Goal: Complete application form: Complete application form

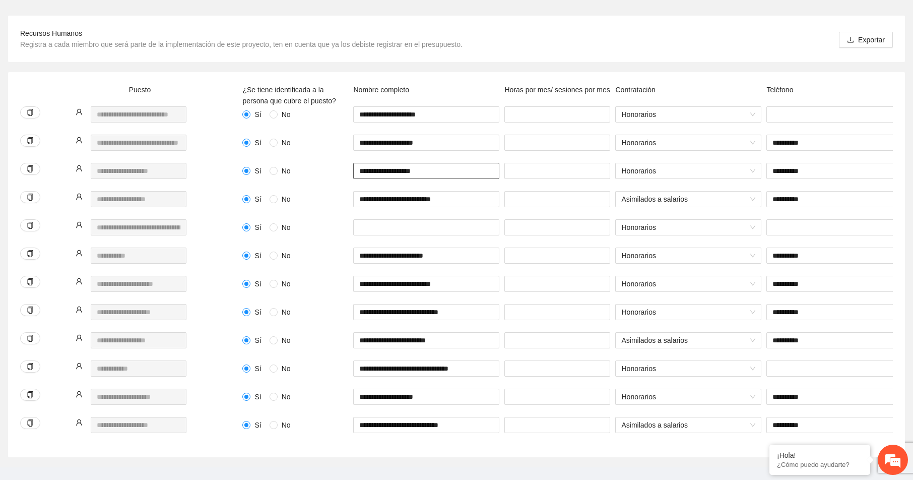
scroll to position [158, 0]
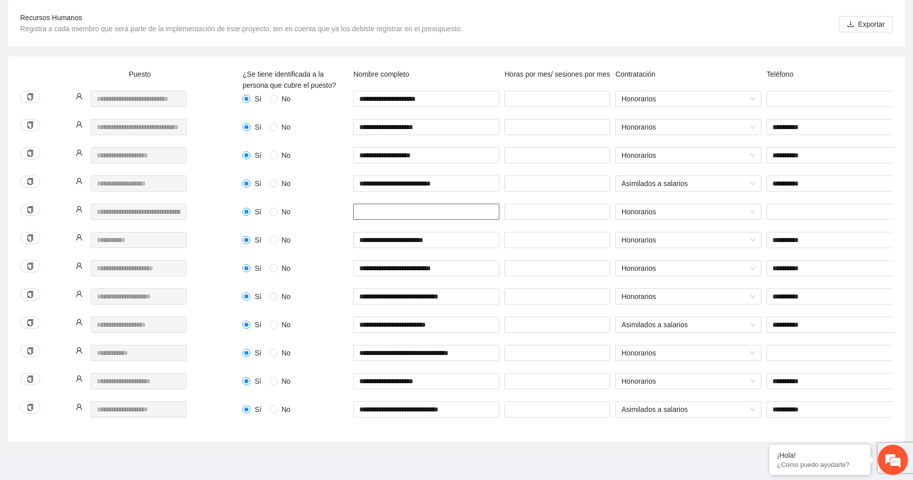
click at [390, 204] on input "text" at bounding box center [426, 212] width 146 height 16
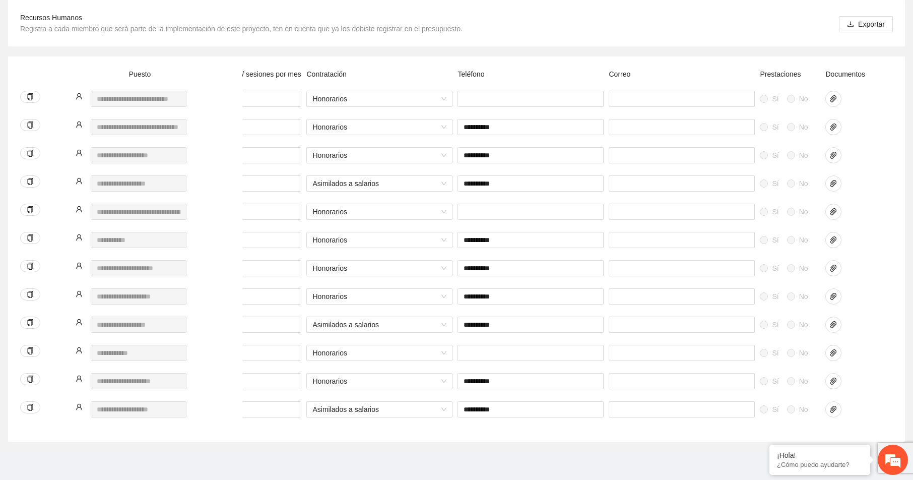
scroll to position [0, 309]
click at [834, 265] on icon "paper-clip" at bounding box center [833, 268] width 6 height 7
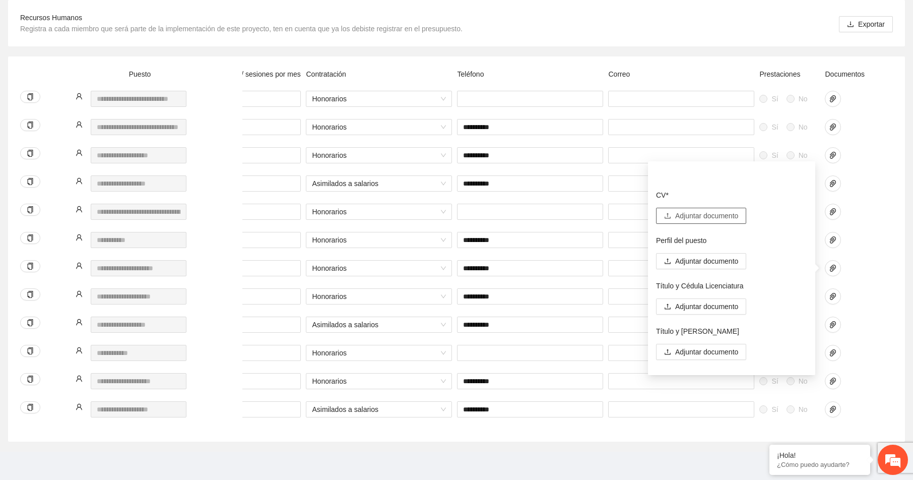
click at [692, 210] on span "Adjuntar documento" at bounding box center [706, 215] width 63 height 11
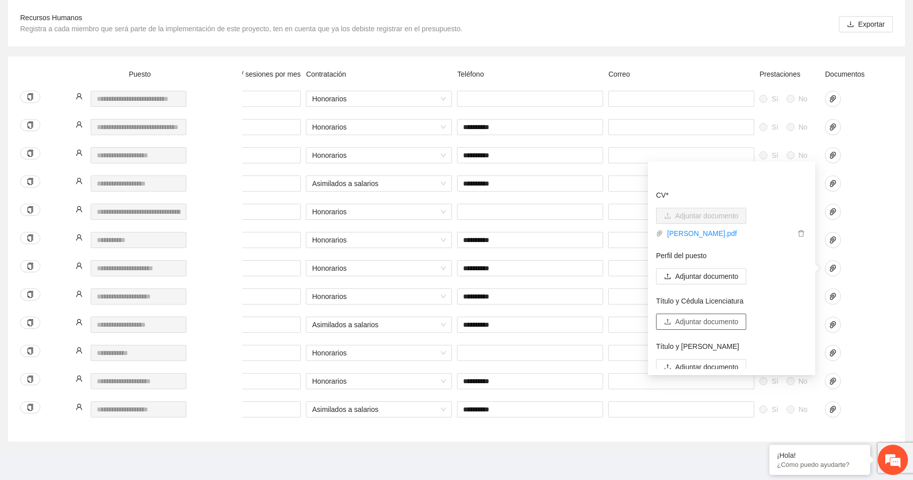
click at [710, 316] on span "Adjuntar documento" at bounding box center [706, 321] width 63 height 11
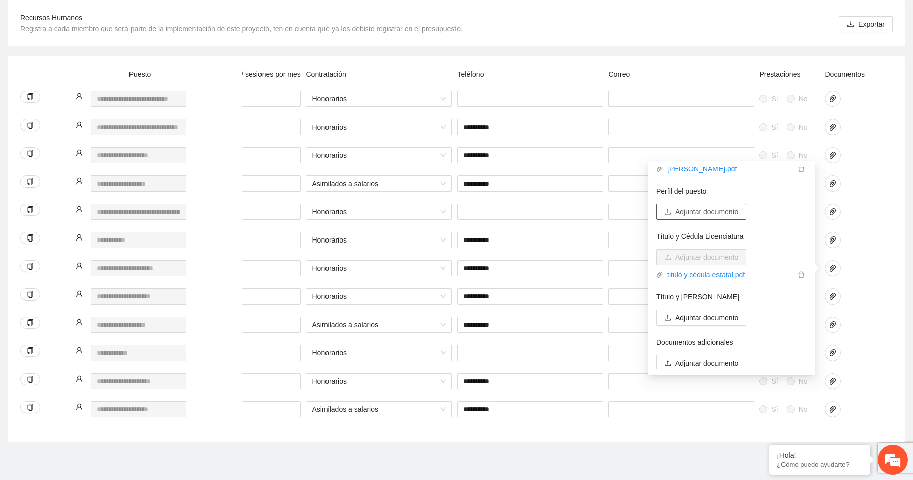
scroll to position [67, 0]
click at [705, 355] on span "Adjuntar documento" at bounding box center [706, 360] width 63 height 11
click at [709, 355] on span "Adjuntar documento" at bounding box center [706, 360] width 63 height 11
click at [698, 355] on span "Adjuntar documento" at bounding box center [706, 360] width 63 height 11
click at [719, 355] on span "Adjuntar documento" at bounding box center [706, 360] width 63 height 11
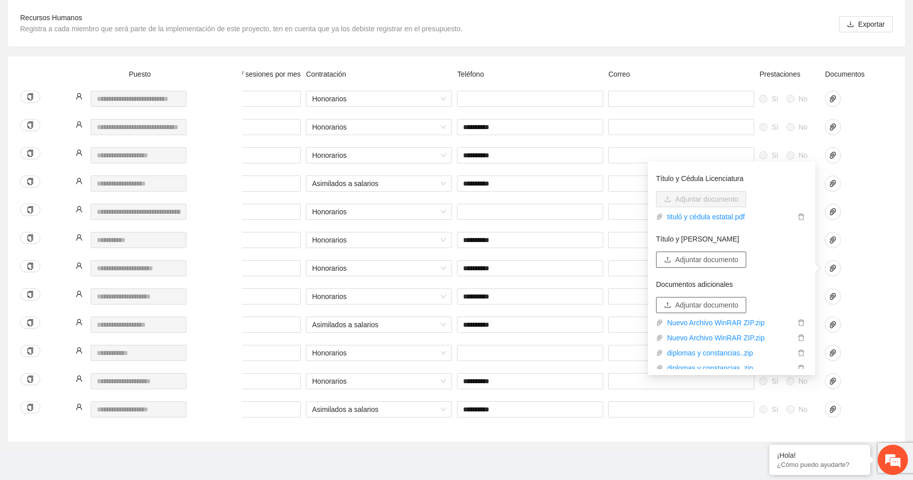
scroll to position [127, 0]
click at [718, 343] on link "diplomas y constancias..zip" at bounding box center [729, 348] width 132 height 11
click at [798, 314] on icon "delete" at bounding box center [801, 317] width 7 height 7
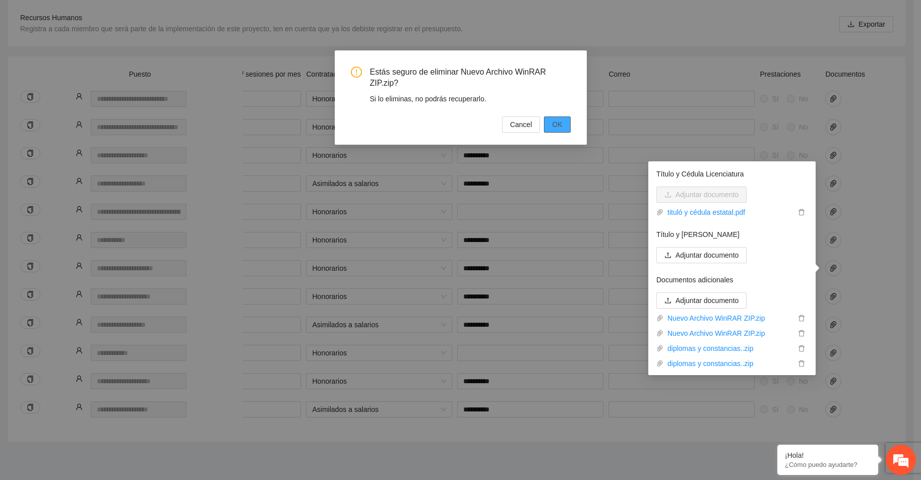
click at [558, 123] on span "OK" at bounding box center [557, 124] width 10 height 11
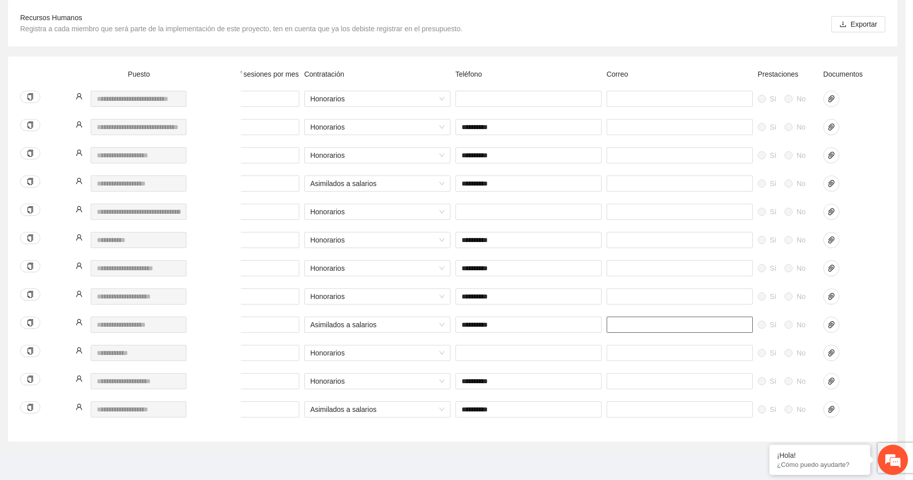
scroll to position [0, 304]
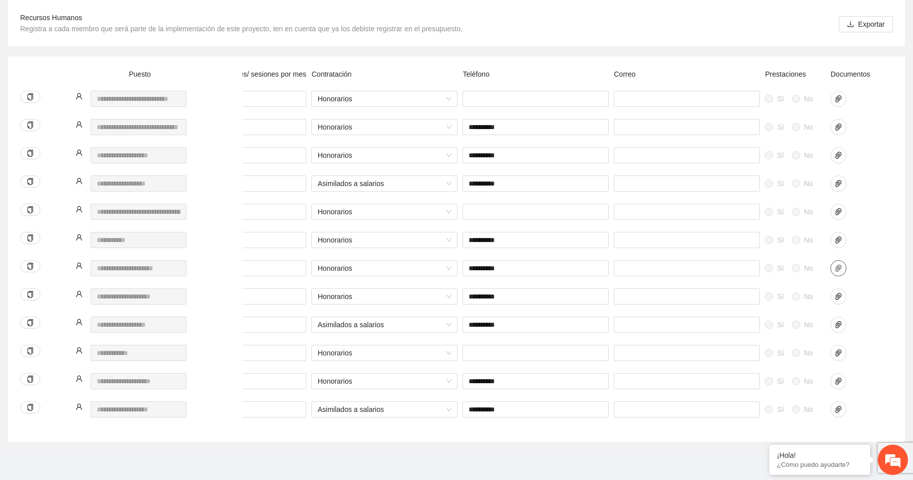
click at [839, 264] on icon "paper-clip" at bounding box center [839, 268] width 8 height 8
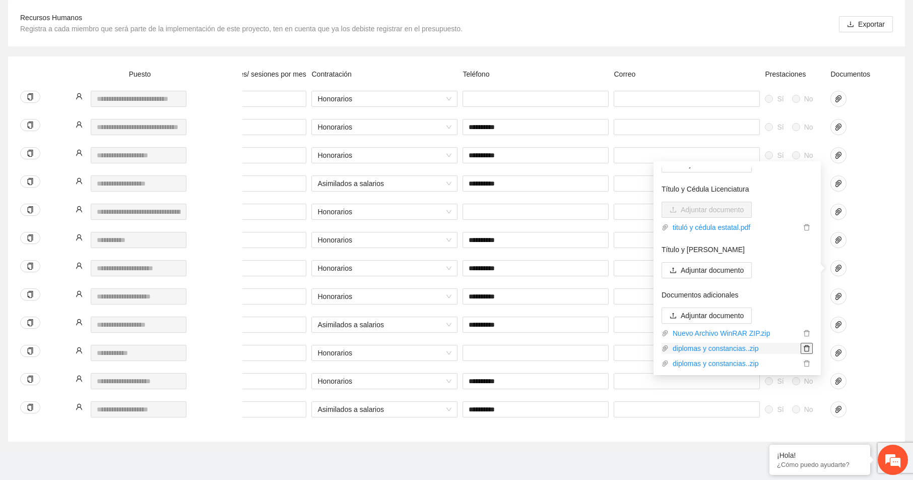
click at [803, 345] on icon "delete" at bounding box center [806, 348] width 7 height 7
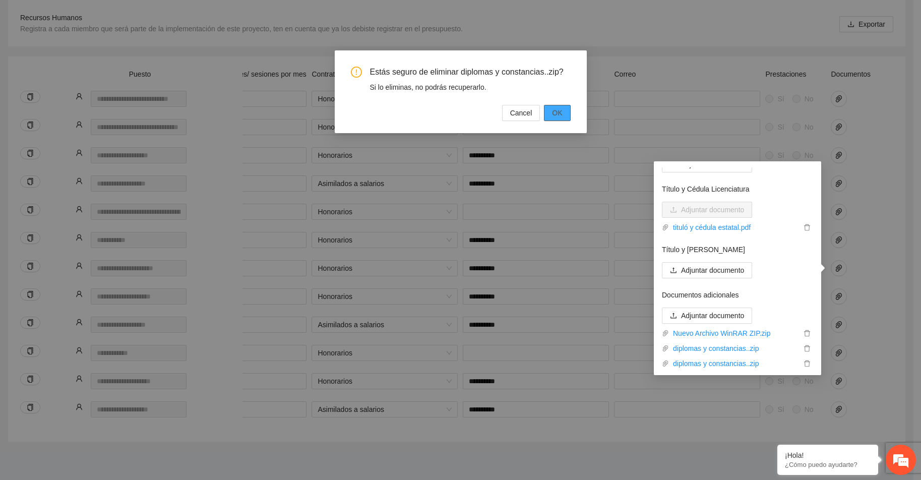
click at [556, 110] on span "OK" at bounding box center [557, 112] width 10 height 11
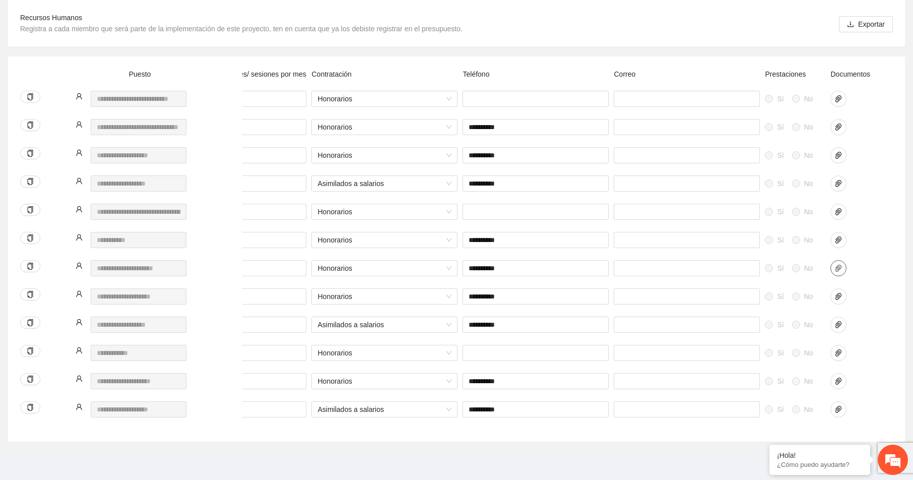
click at [839, 264] on icon "paper-clip" at bounding box center [839, 268] width 8 height 8
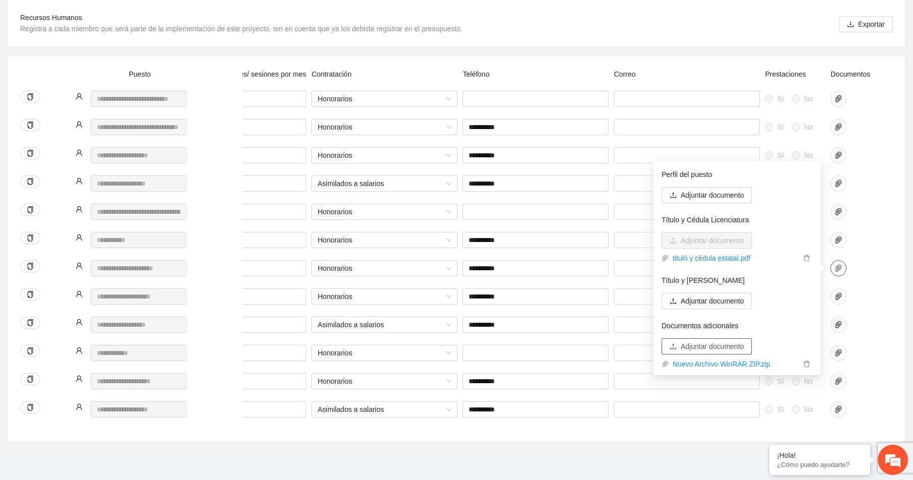
scroll to position [97, 0]
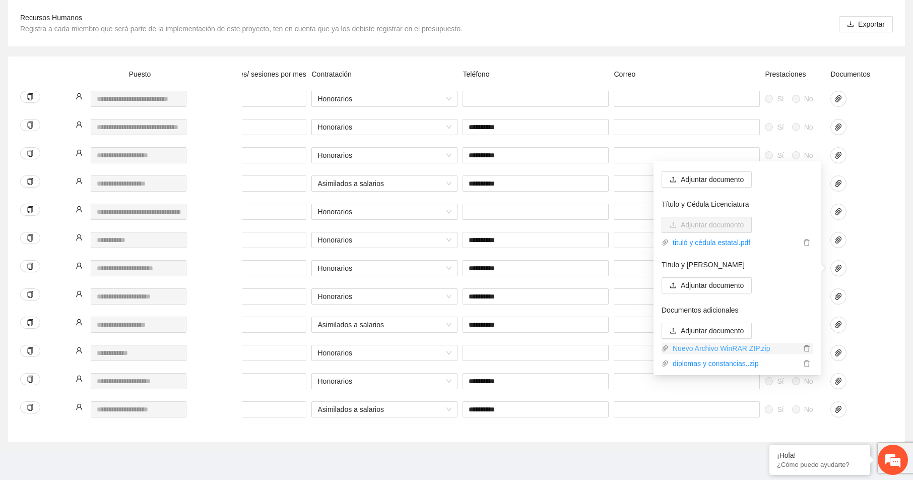
click at [728, 343] on link "Nuevo Archivo WinRAR ZIP.zip" at bounding box center [735, 348] width 132 height 11
click at [804, 345] on icon "delete" at bounding box center [807, 348] width 6 height 7
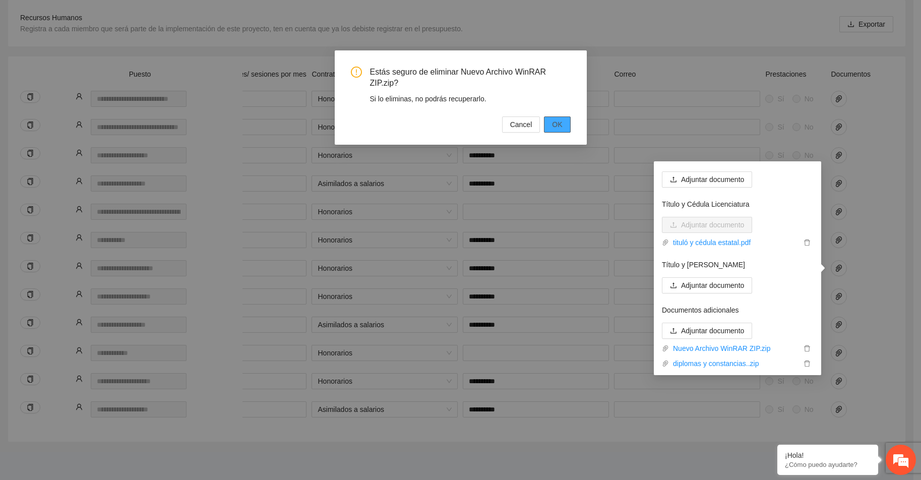
click at [558, 122] on span "OK" at bounding box center [557, 124] width 10 height 11
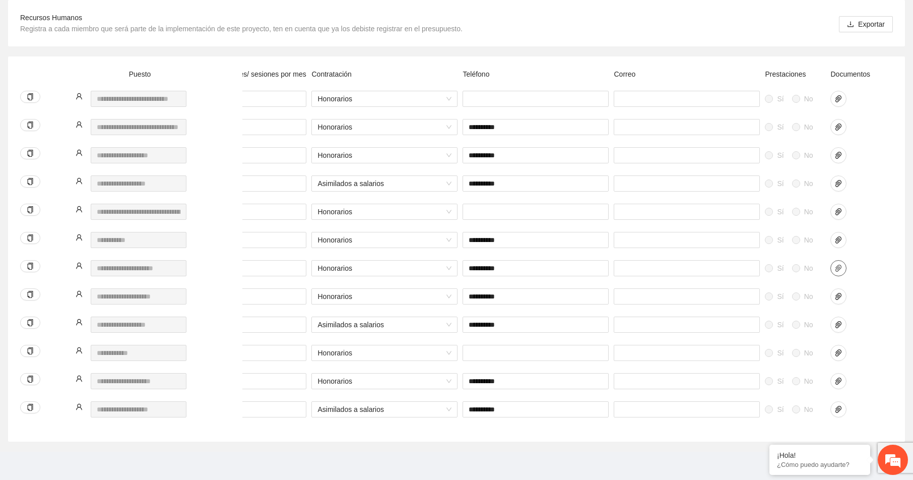
click at [841, 265] on icon "paper-clip" at bounding box center [839, 268] width 6 height 7
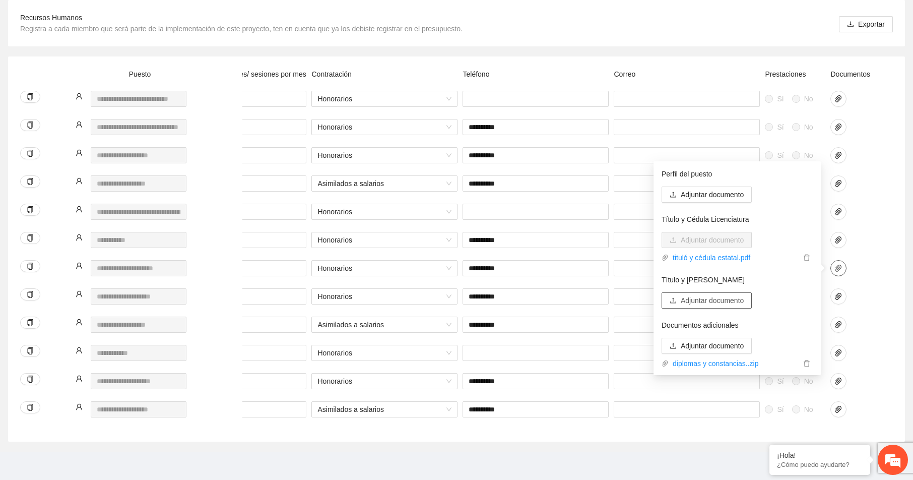
scroll to position [0, 0]
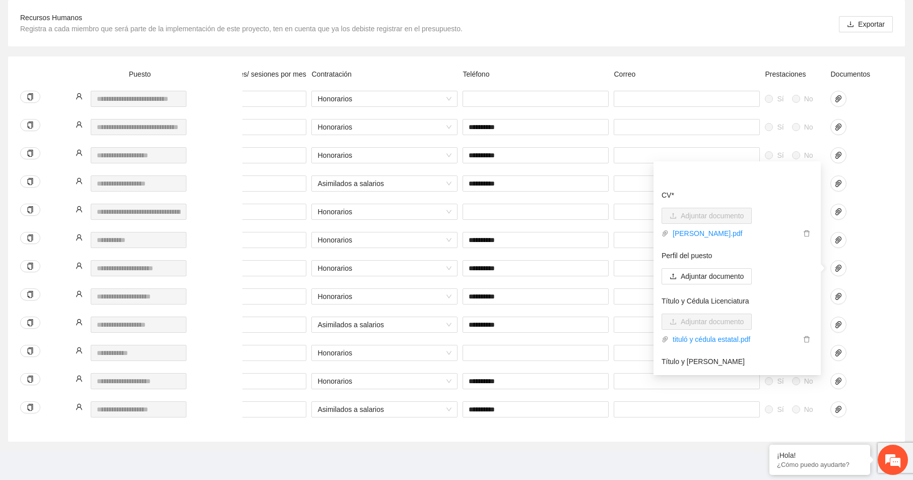
click at [616, 413] on div at bounding box center [686, 415] width 151 height 28
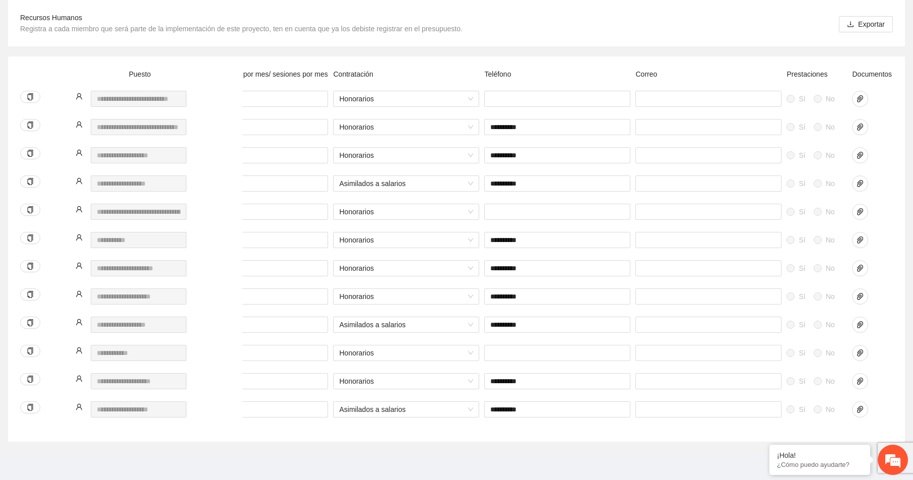
scroll to position [0, 309]
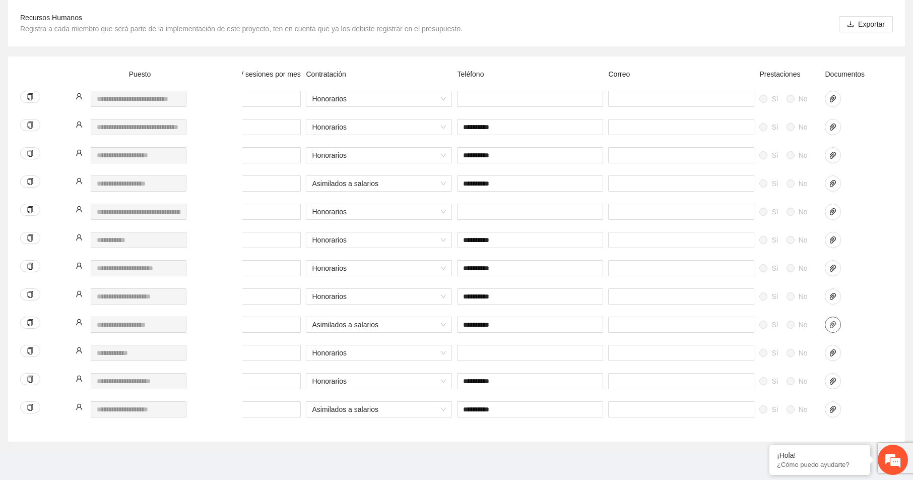
click at [833, 321] on icon "paper-clip" at bounding box center [833, 325] width 8 height 8
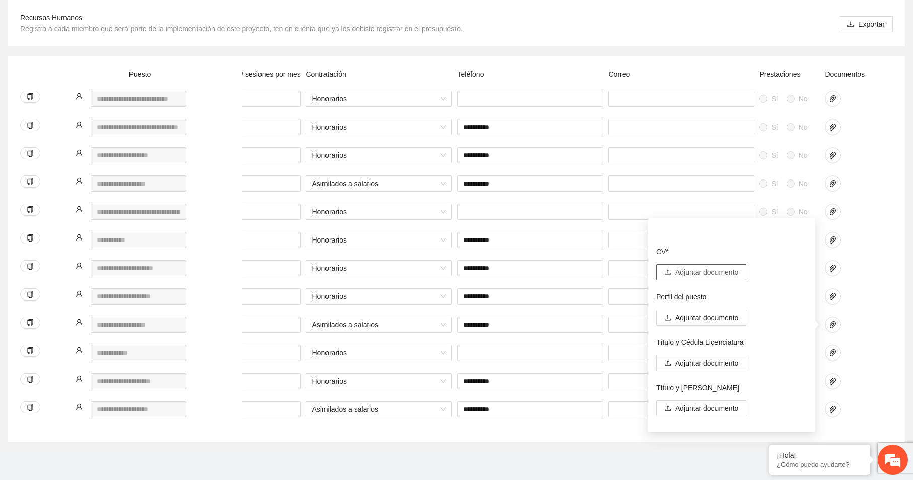
click at [713, 267] on span "Adjuntar documento" at bounding box center [706, 272] width 63 height 11
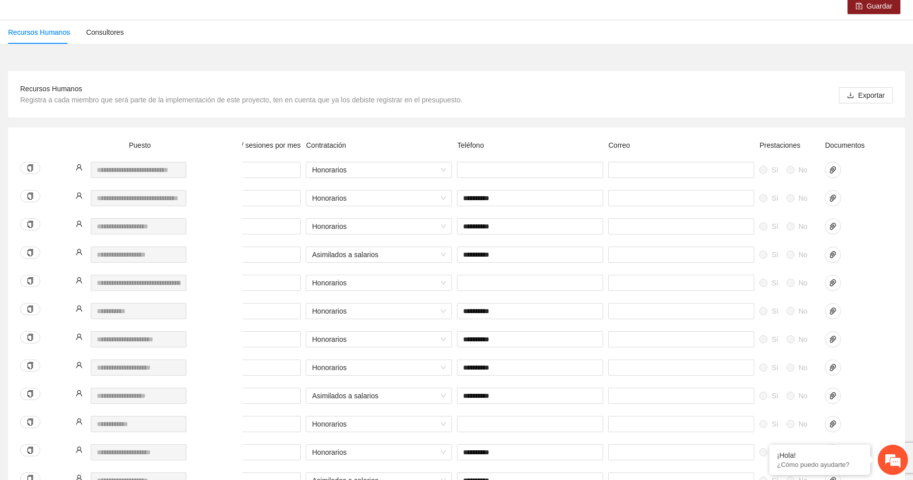
scroll to position [0, 0]
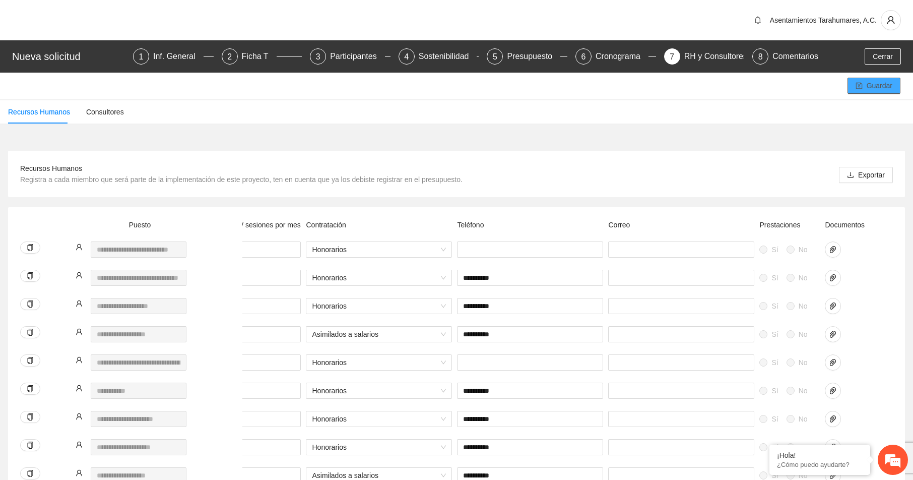
click at [883, 84] on span "Guardar" at bounding box center [880, 85] width 26 height 11
